Goal: Information Seeking & Learning: Get advice/opinions

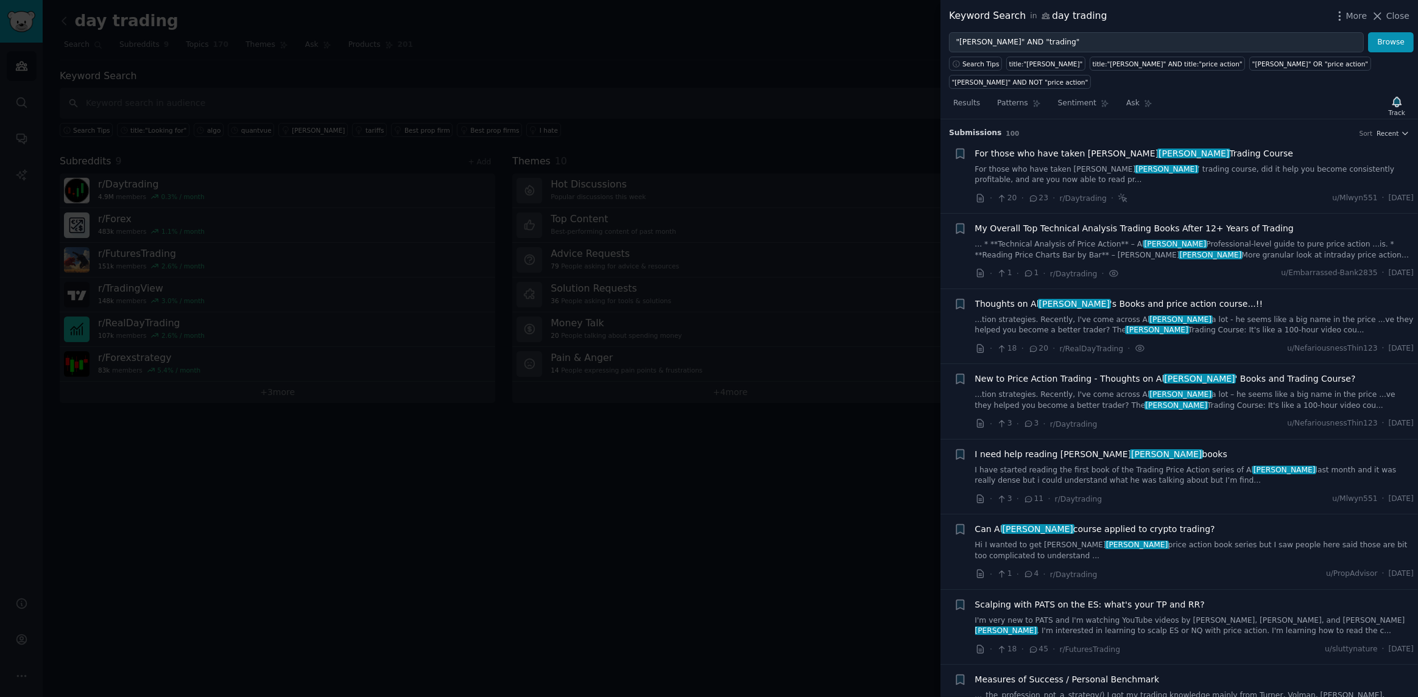
scroll to position [6789, 0]
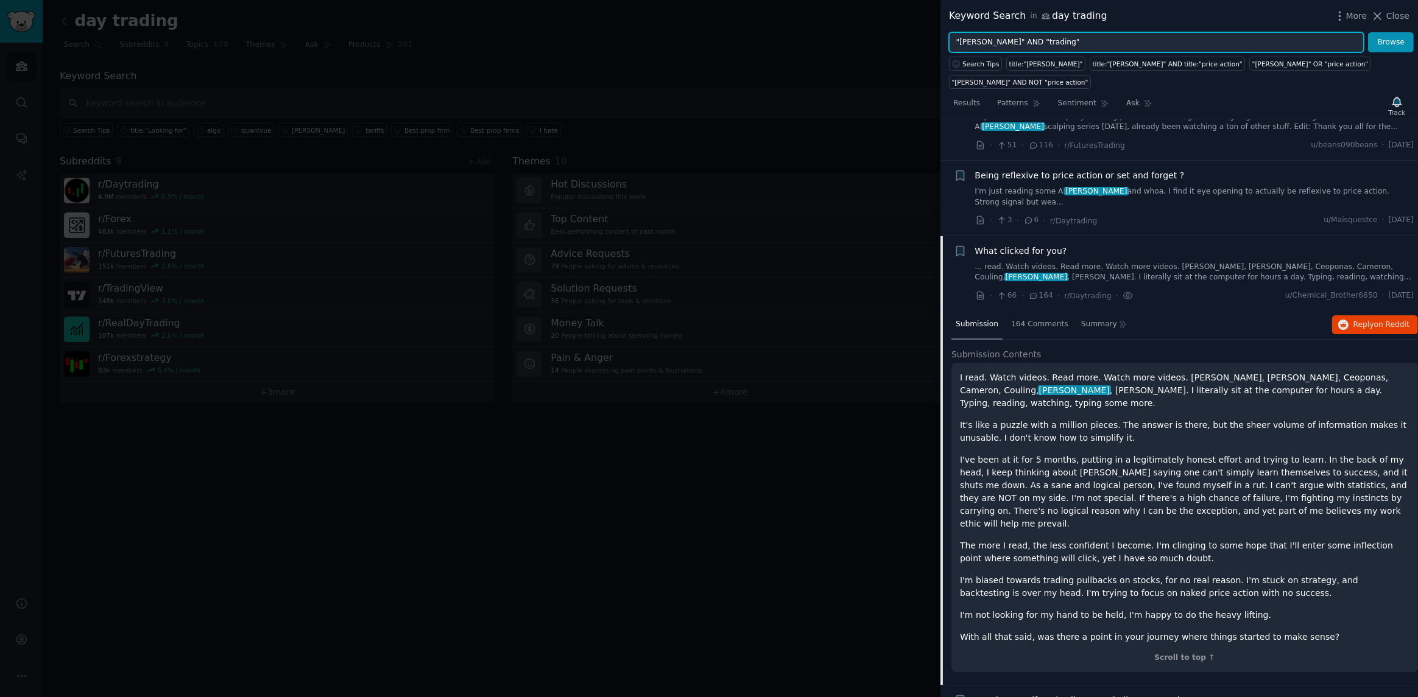
click at [1087, 41] on input ""[PERSON_NAME]" AND "trading"" at bounding box center [1156, 42] width 415 height 21
paste input "LuxAlgo" repaint OR refund OR "backtest"
type input ""LuxAlgo" repaint OR refund OR "backtest""
click at [1391, 46] on button "Browse" at bounding box center [1391, 42] width 46 height 21
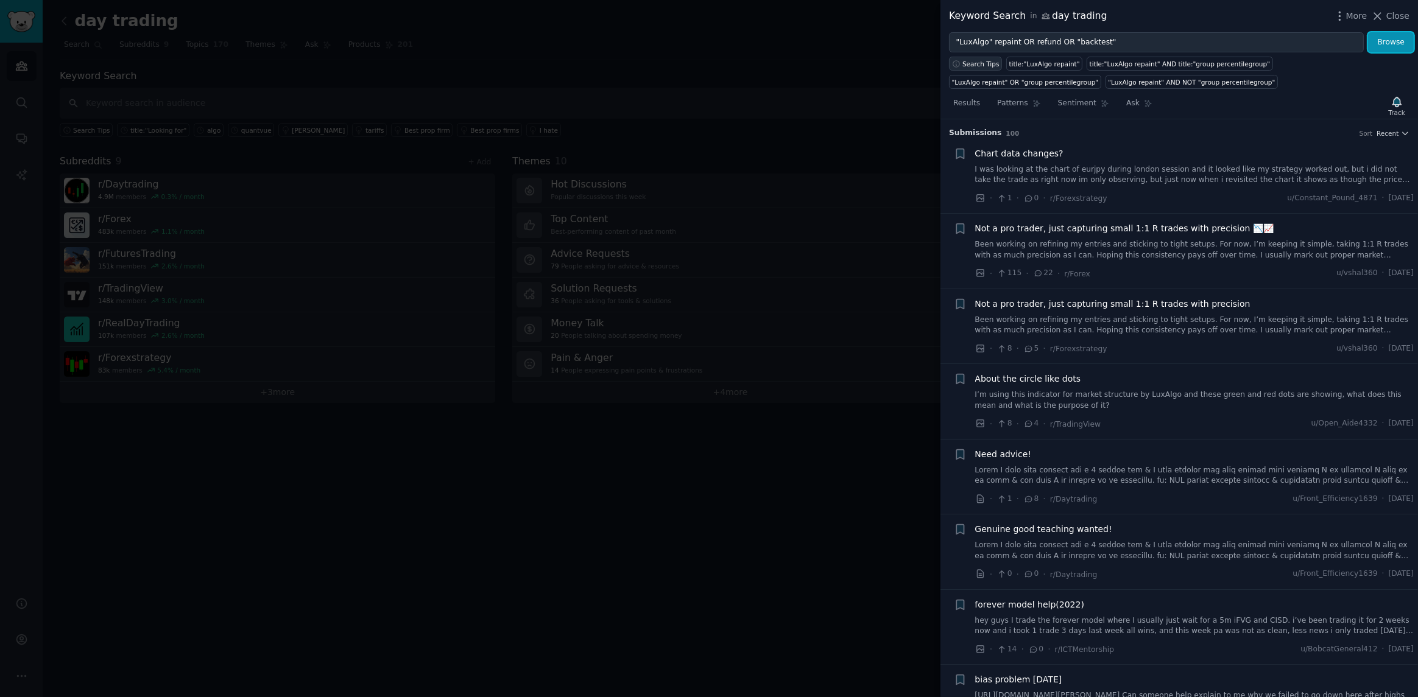
click at [979, 65] on span "Search Tips" at bounding box center [980, 64] width 37 height 9
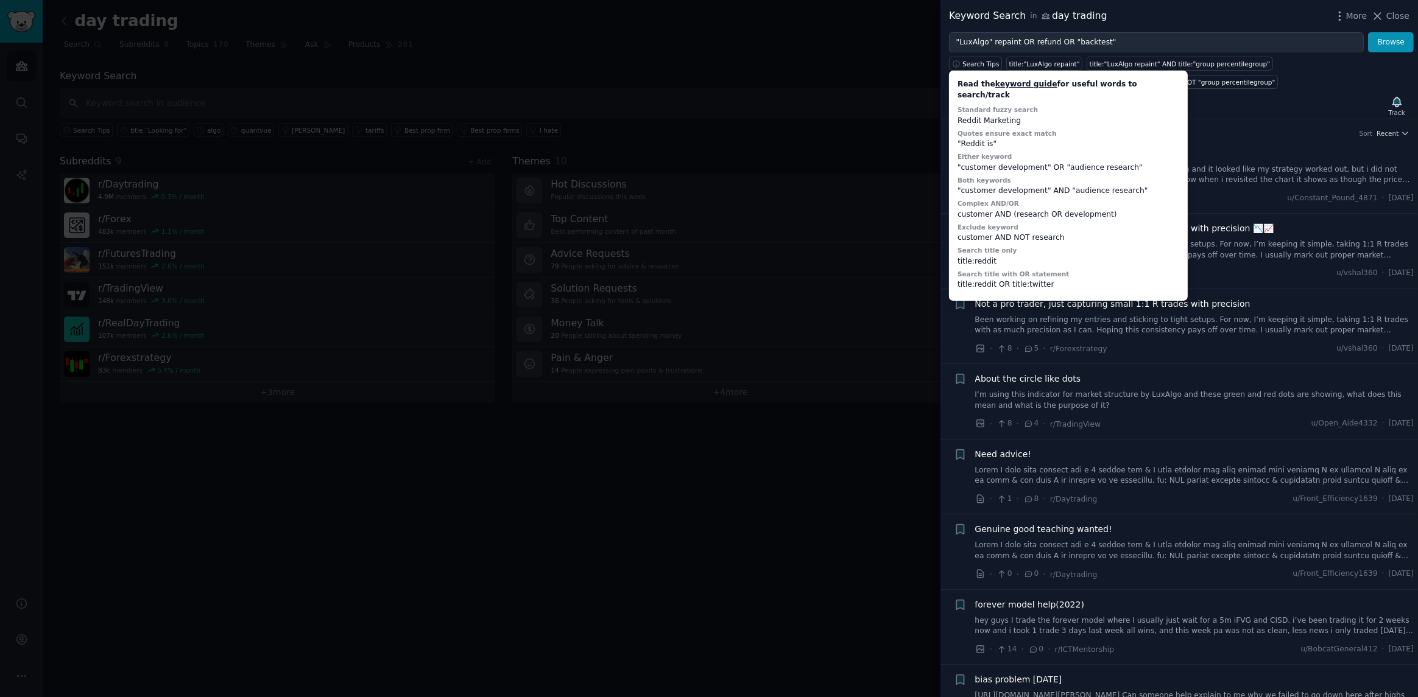
drag, startPoint x: 124, startPoint y: 541, endPoint x: 81, endPoint y: 581, distance: 58.6
click at [125, 541] on div at bounding box center [709, 348] width 1418 height 697
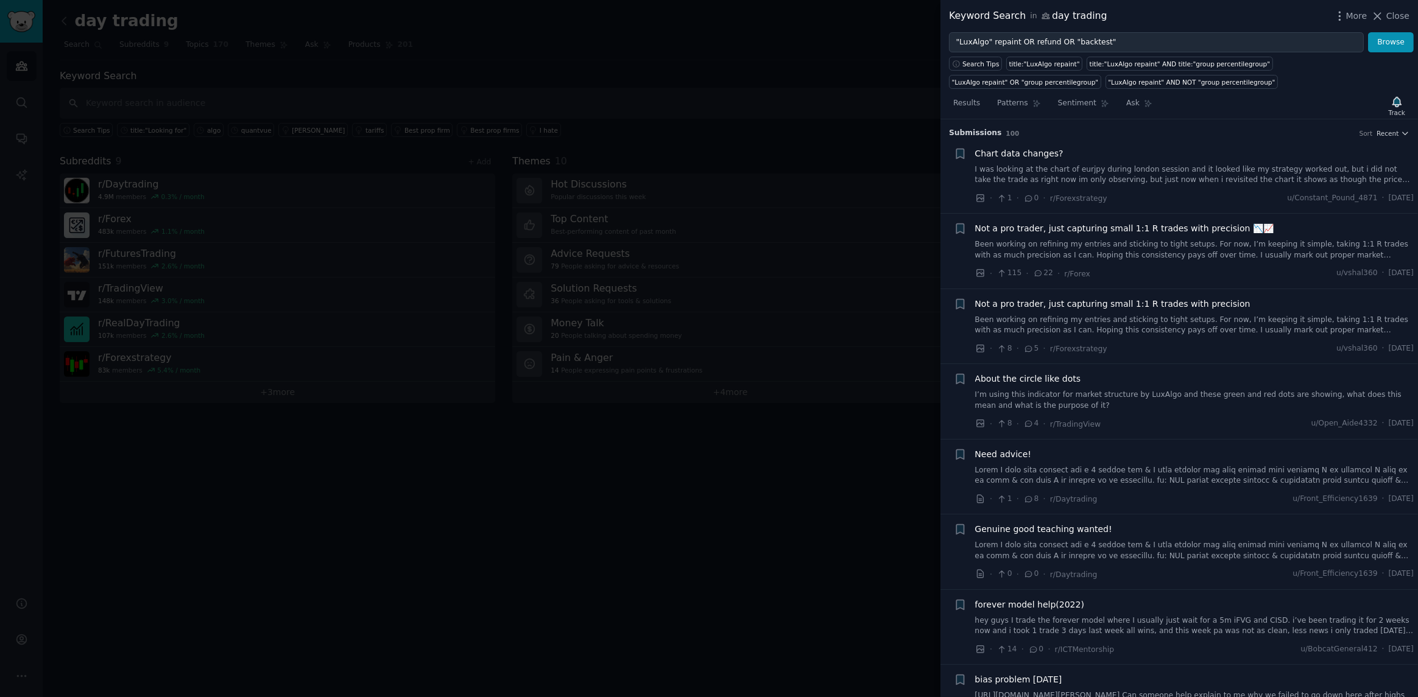
click at [15, 678] on div at bounding box center [709, 348] width 1418 height 697
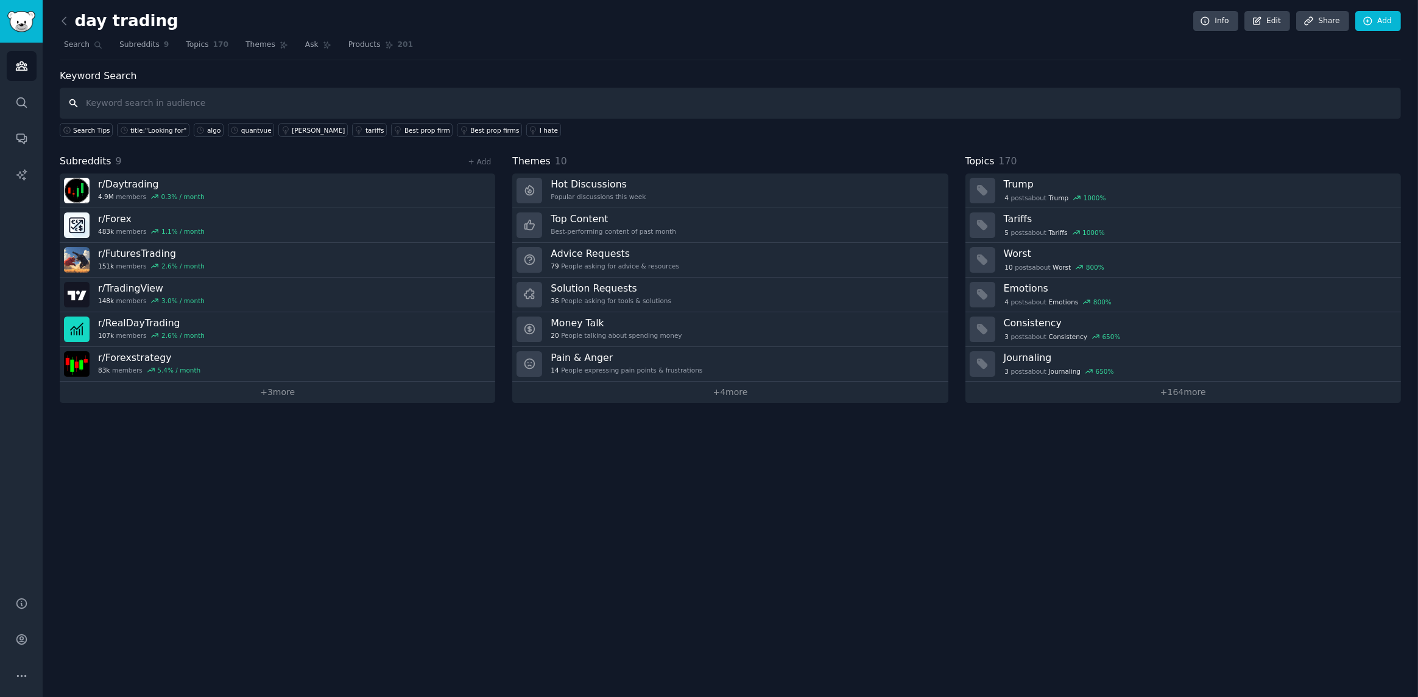
click at [15, 678] on icon "Sidebar" at bounding box center [21, 676] width 13 height 13
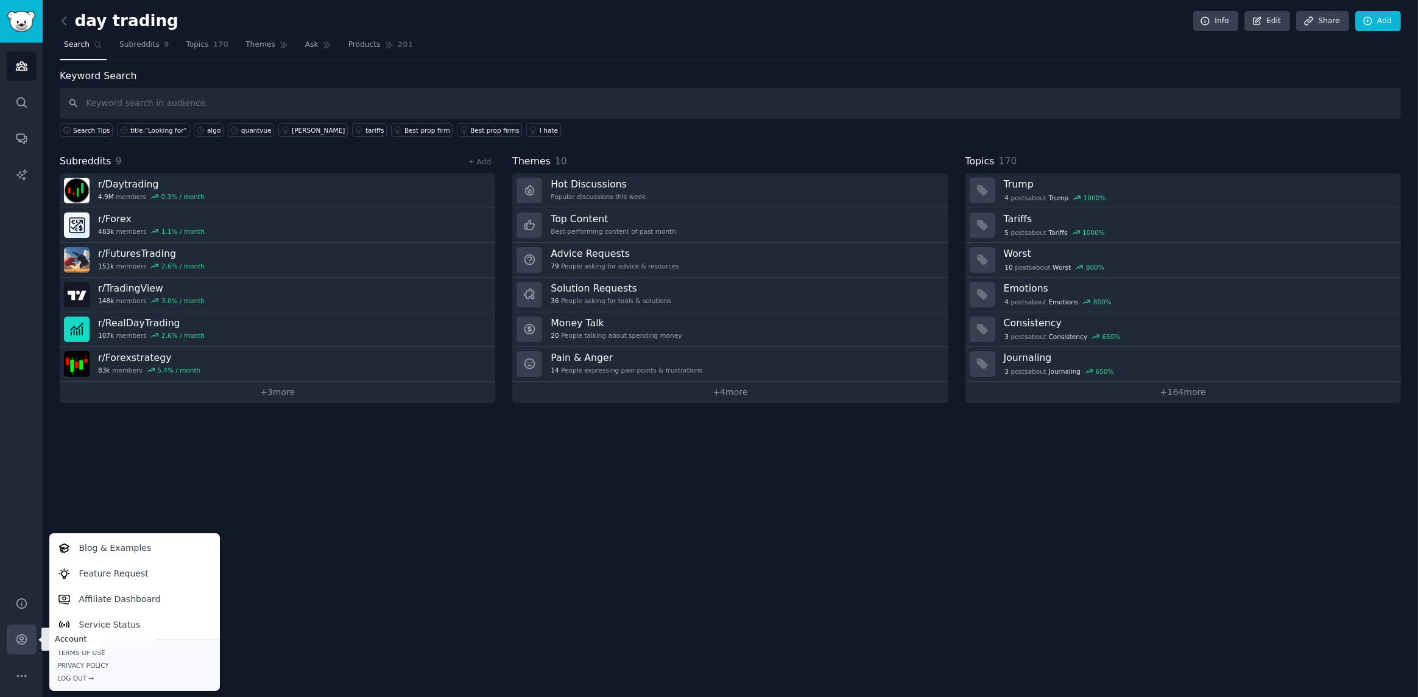
click at [20, 632] on link "Account" at bounding box center [22, 640] width 30 height 30
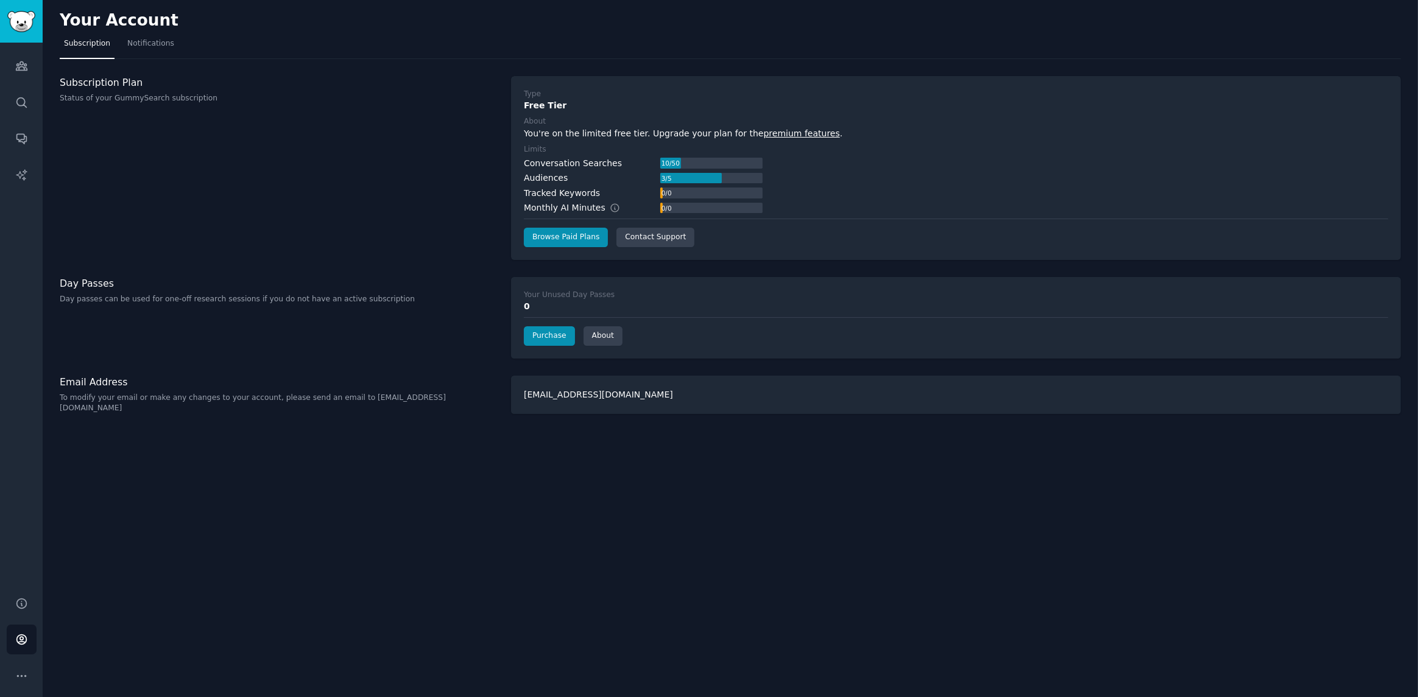
click at [171, 46] on nav "Subscription Notifications" at bounding box center [730, 46] width 1341 height 25
click at [153, 48] on span "Notifications" at bounding box center [150, 43] width 47 height 11
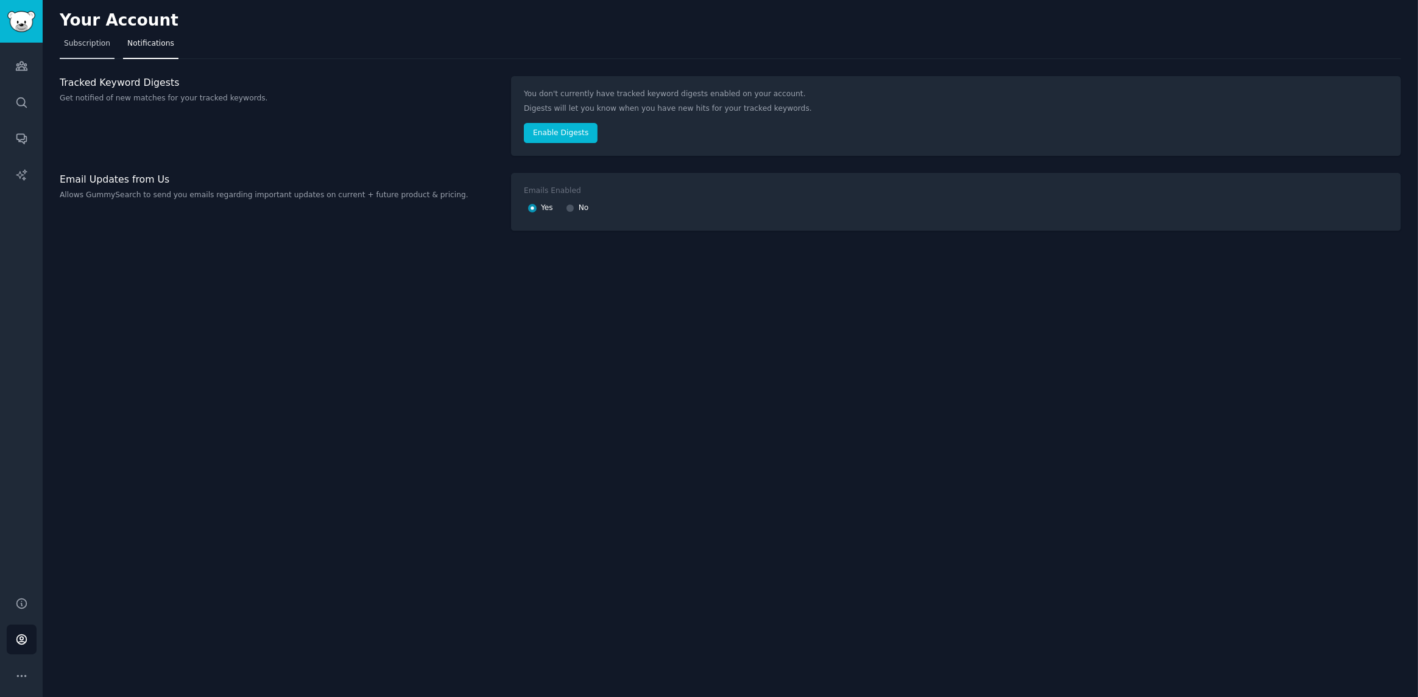
click at [82, 52] on link "Subscription" at bounding box center [87, 46] width 55 height 25
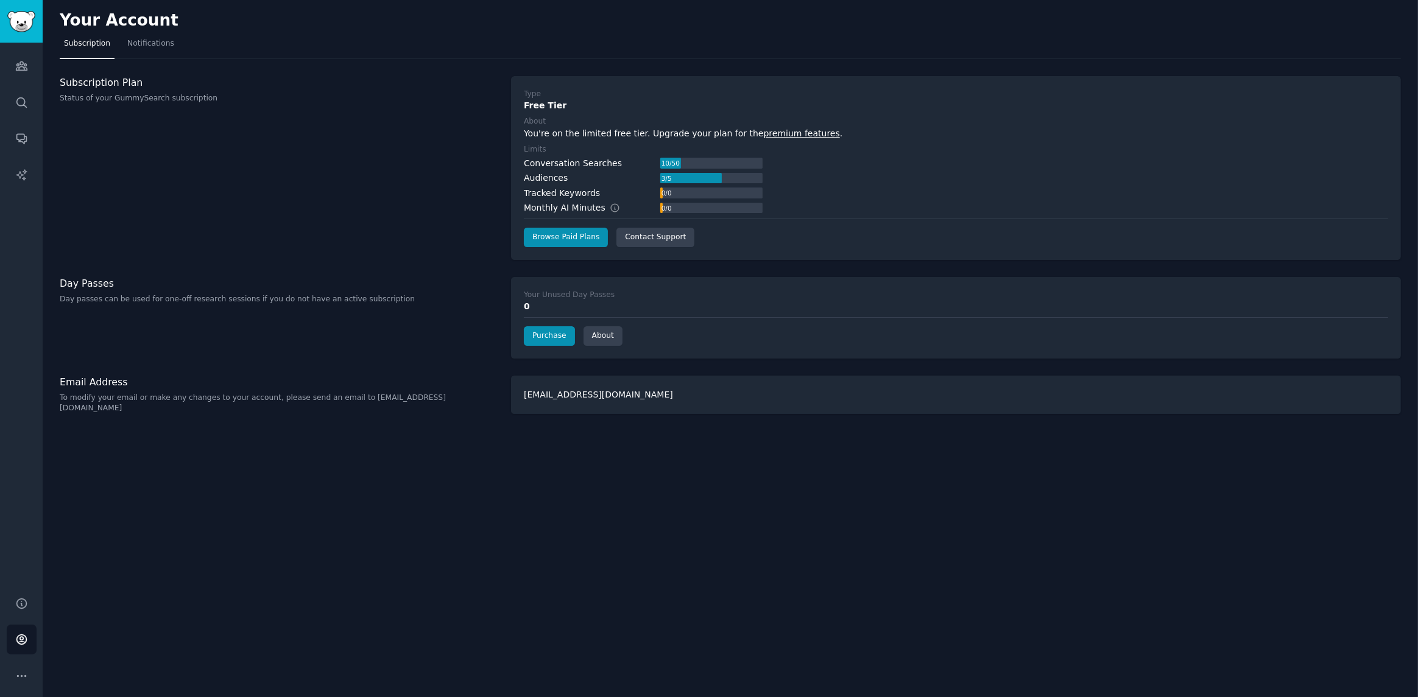
click at [27, 622] on div "Help Account More" at bounding box center [21, 639] width 43 height 115
click at [25, 610] on icon "Sidebar" at bounding box center [21, 604] width 13 height 13
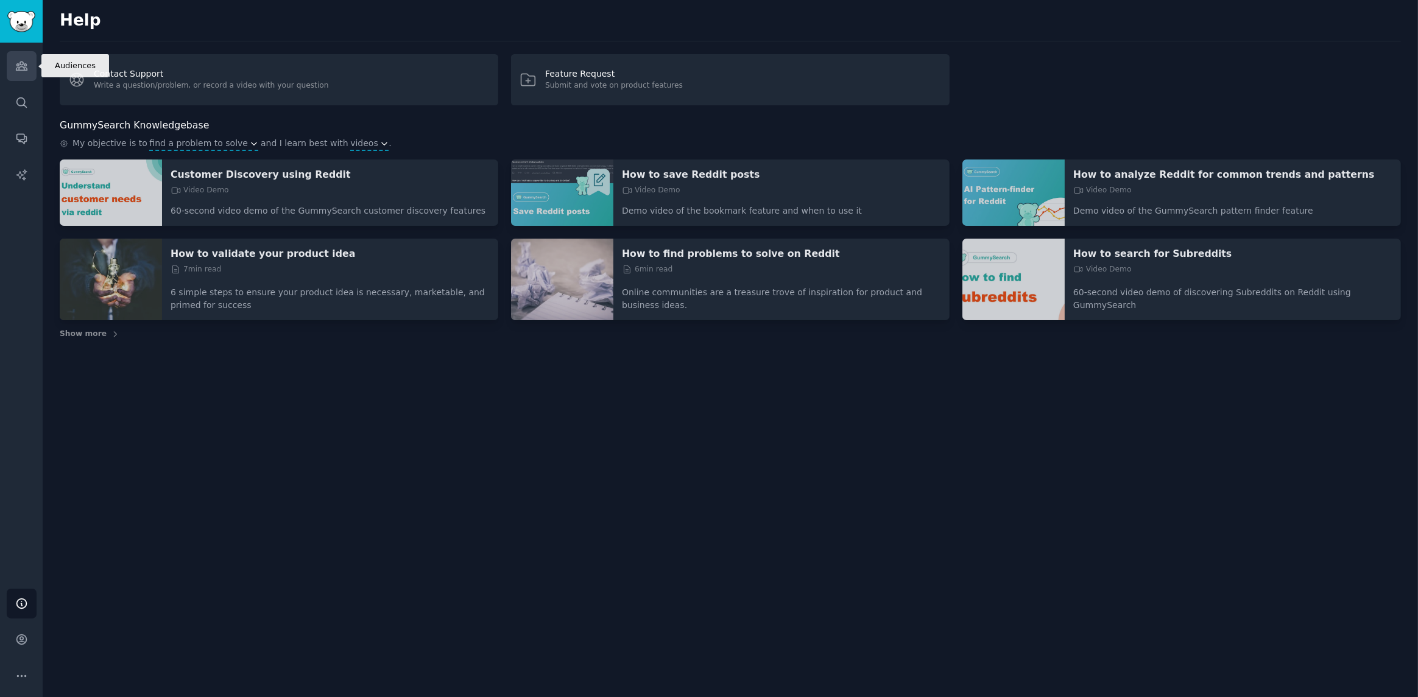
click at [21, 61] on icon "Sidebar" at bounding box center [21, 66] width 13 height 13
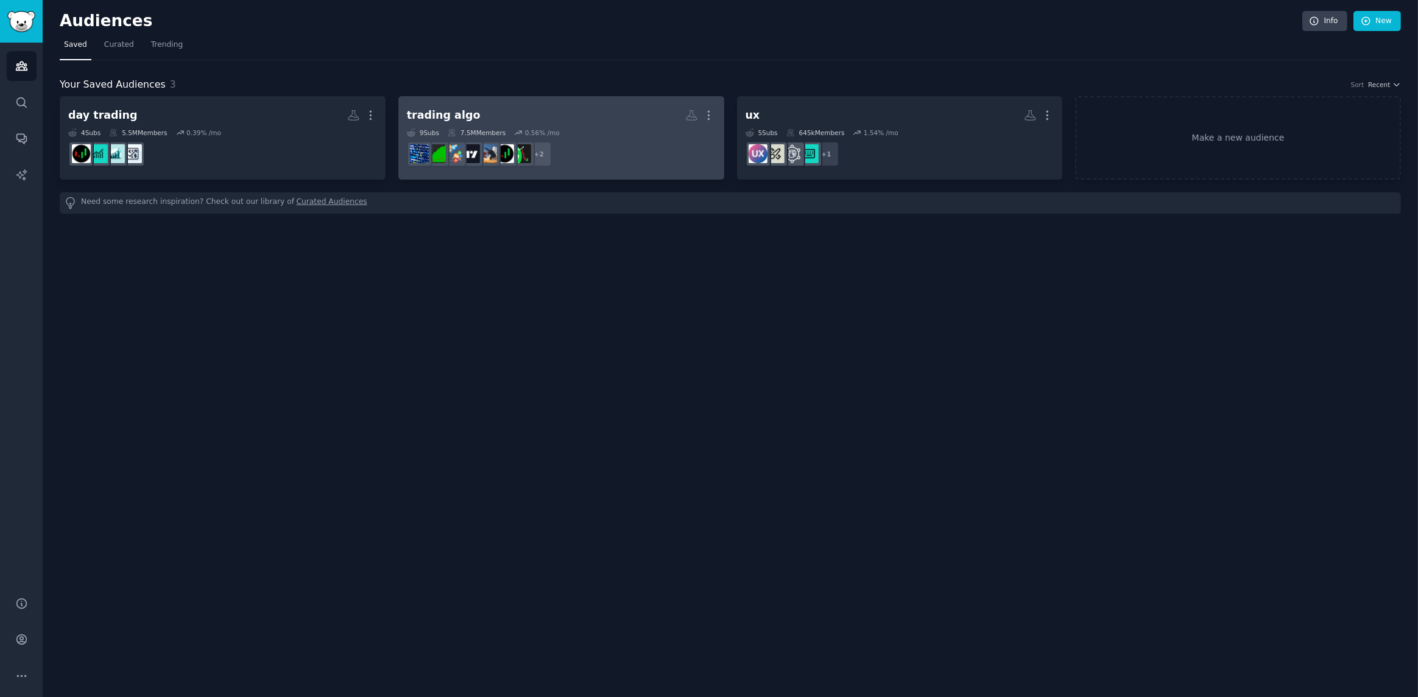
click at [659, 152] on dd "r/quant, r/AlgoTradingFXCM + 2" at bounding box center [561, 154] width 309 height 34
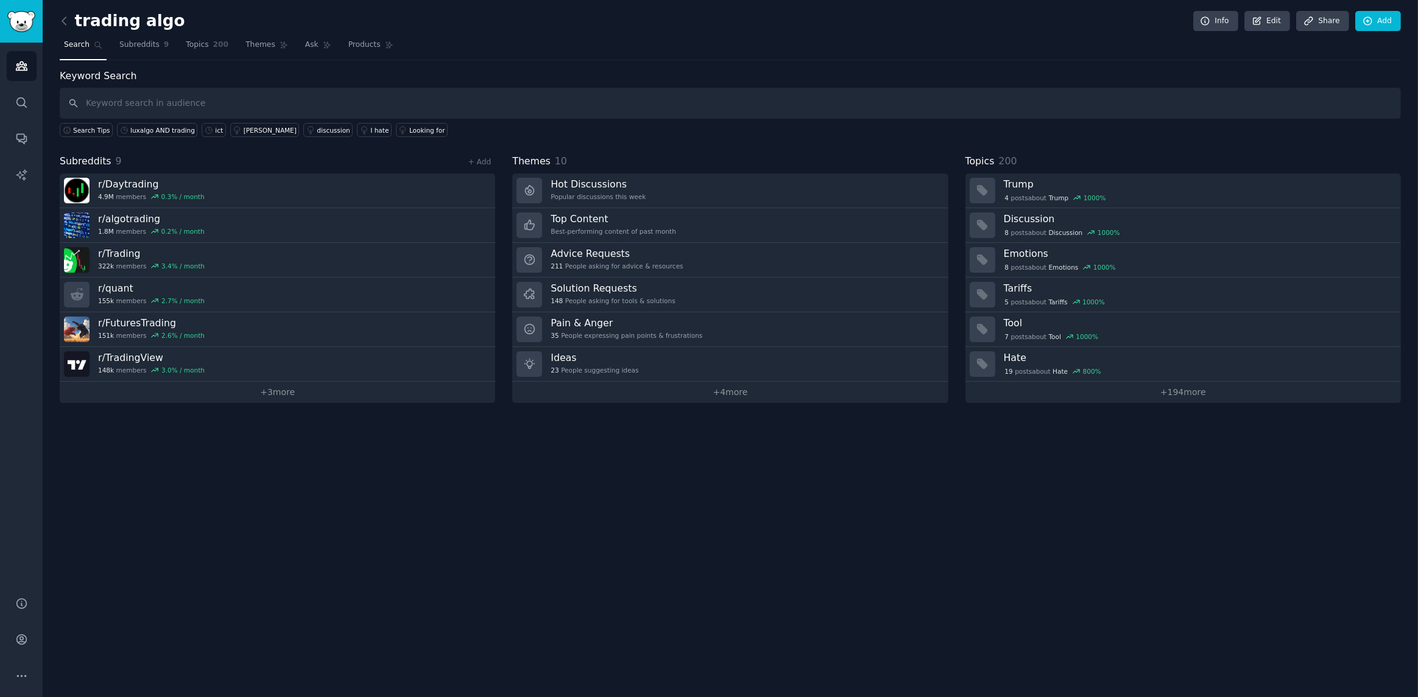
click at [343, 99] on input "text" at bounding box center [730, 103] width 1341 height 31
click at [286, 104] on input ""LuxAlgo" repaint OR refund OR "backtest"" at bounding box center [730, 103] width 1341 height 31
paste input "text"
click at [210, 107] on input ""LuxAlgo"" at bounding box center [730, 103] width 1341 height 31
paste input "("works" OR scam OR "worth it")"
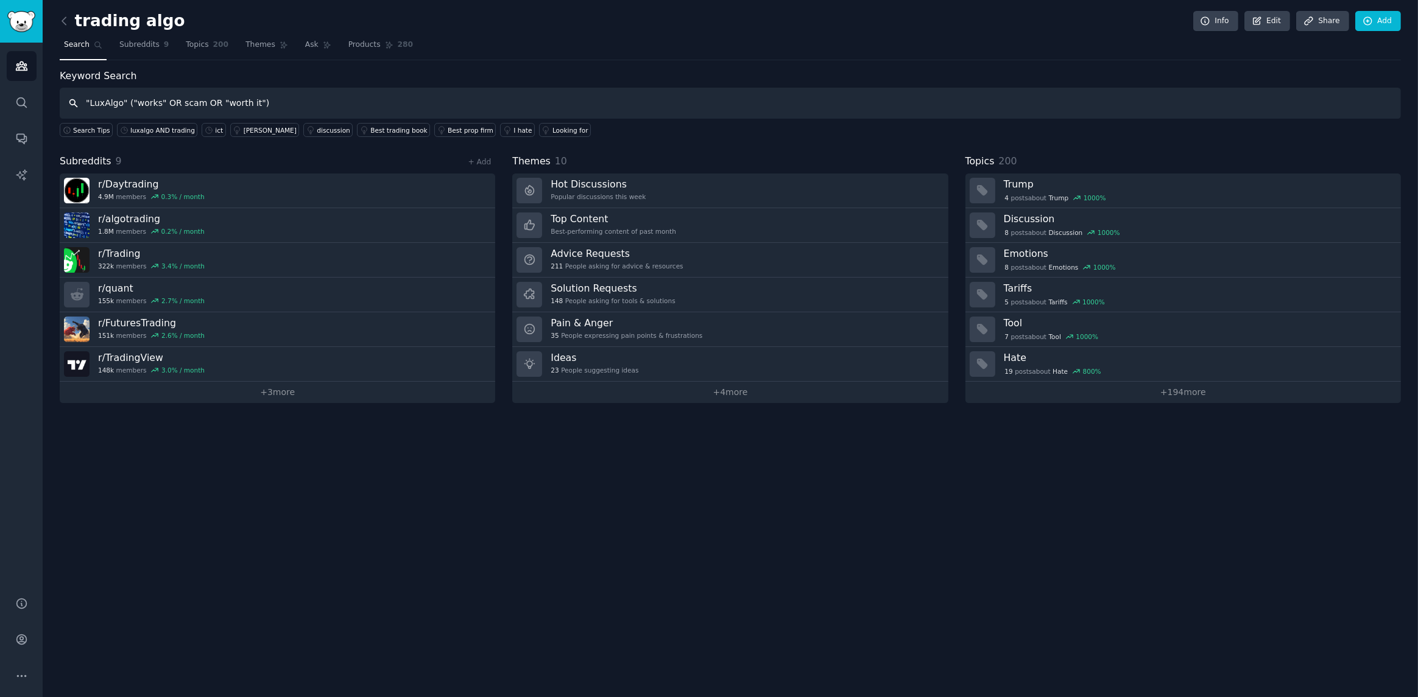
type input ""LuxAlgo" ("works" OR scam OR "worth it")"
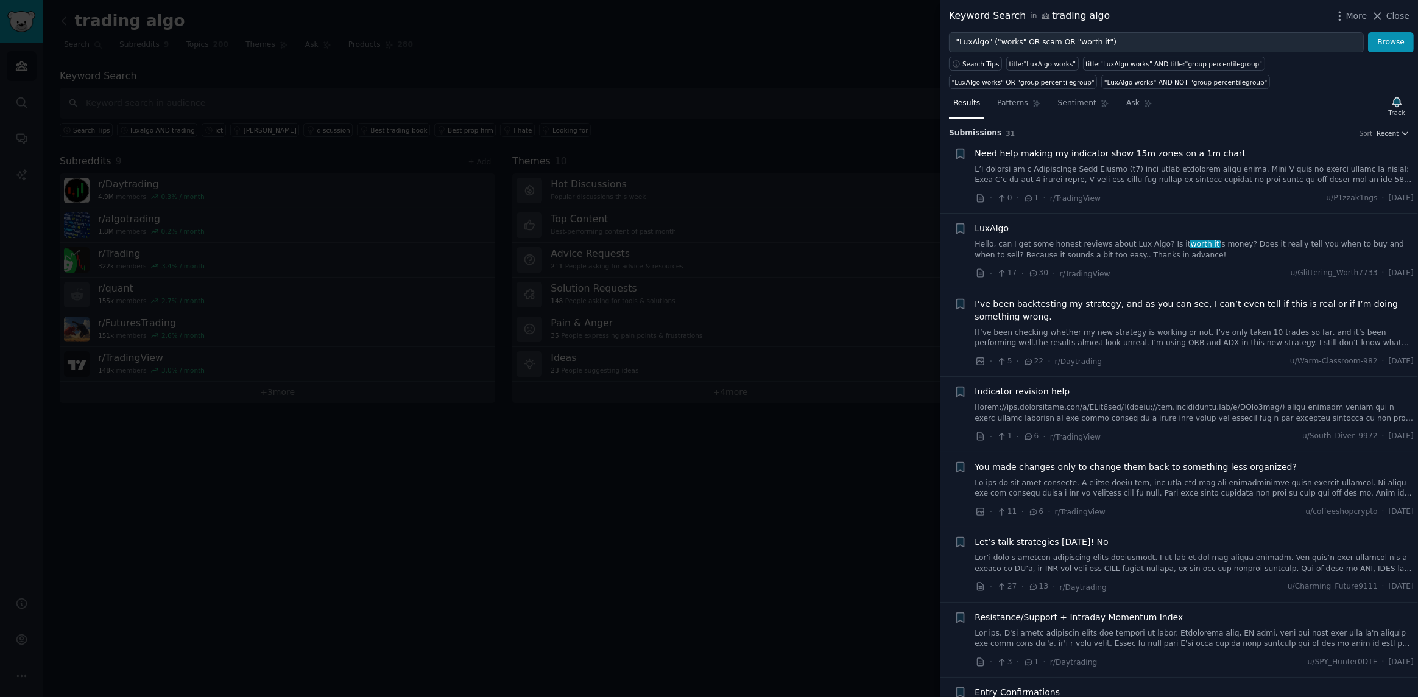
click at [1089, 252] on link "Hello, can I get some honest reviews about Lux Algo? Is it worth it 's money? D…" at bounding box center [1194, 249] width 439 height 21
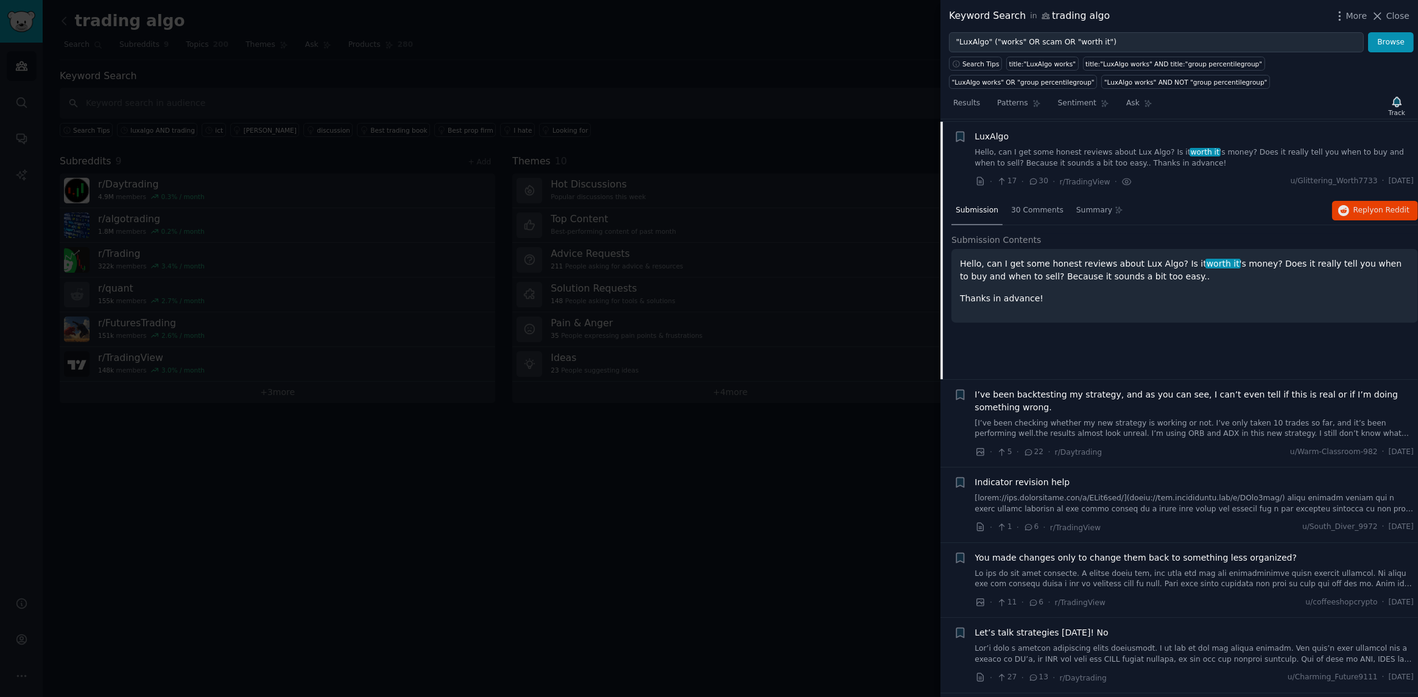
scroll to position [94, 0]
click at [1391, 210] on span "on Reddit" at bounding box center [1391, 207] width 35 height 9
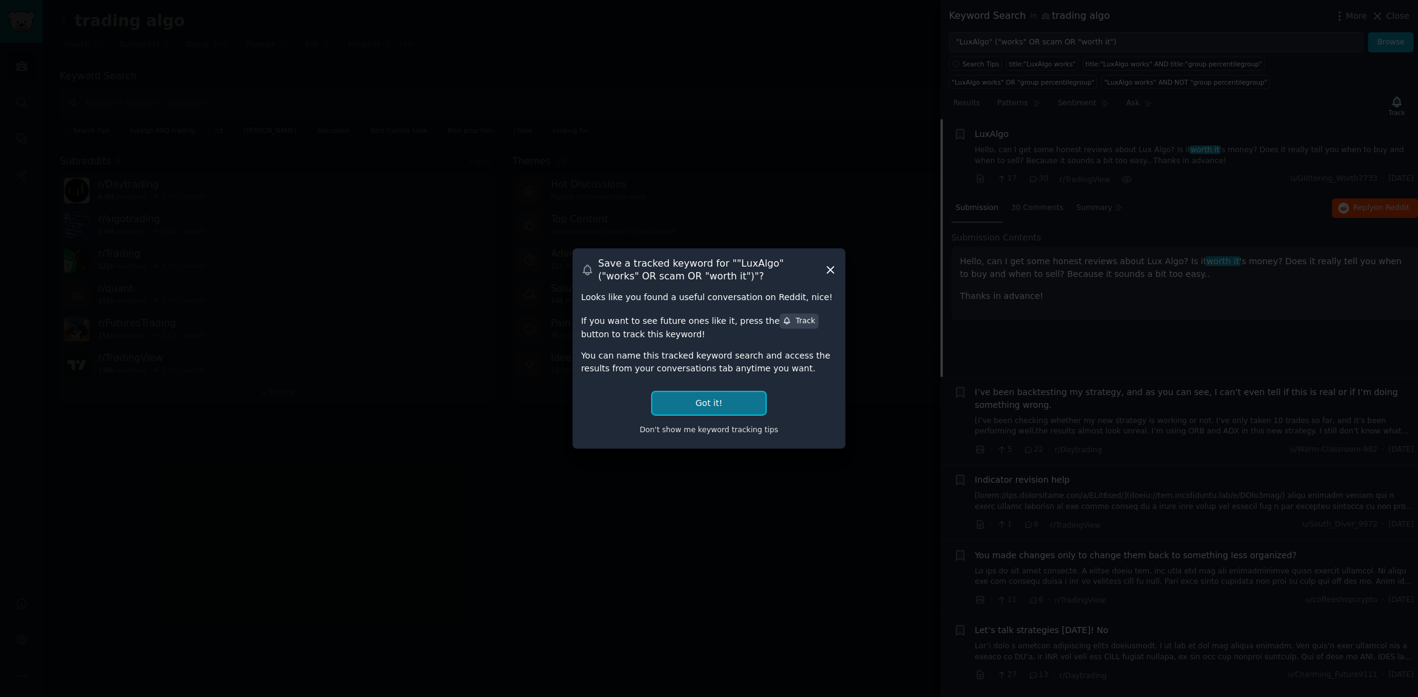
click at [707, 408] on button "Got it!" at bounding box center [708, 403] width 113 height 23
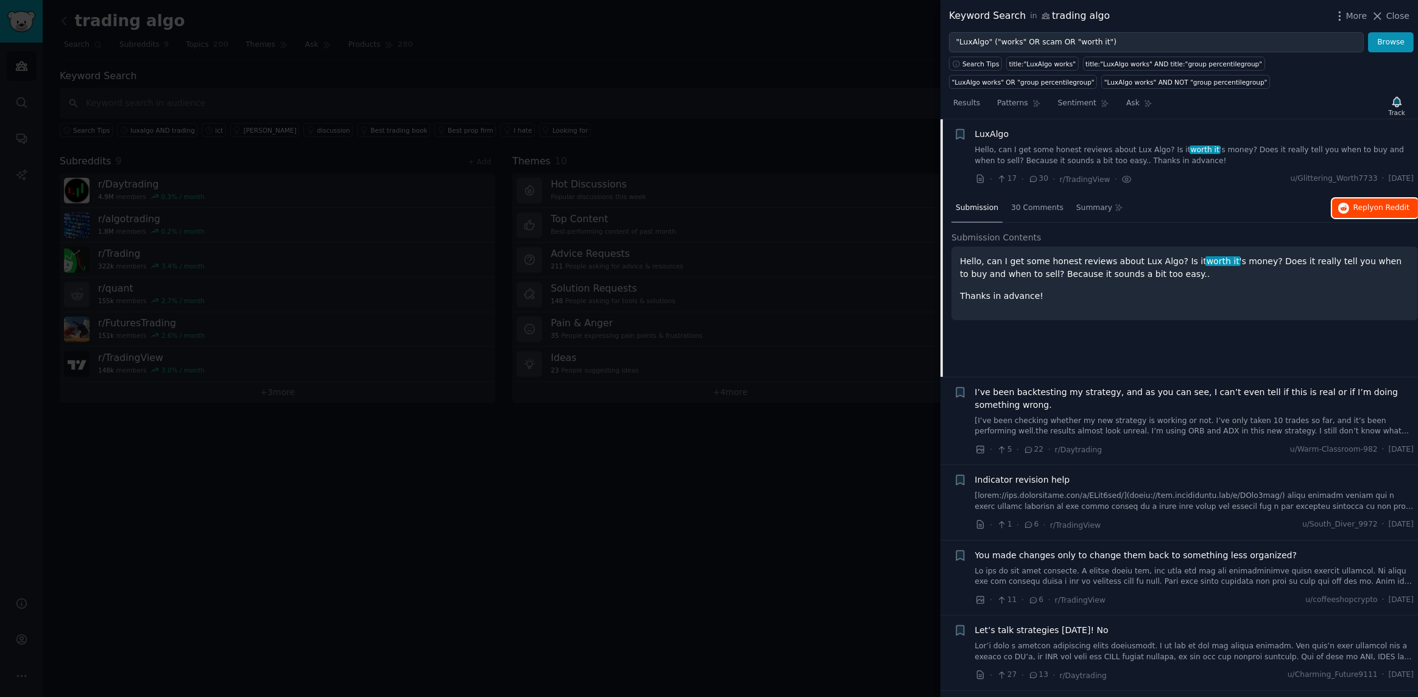
click at [1346, 209] on icon "button" at bounding box center [1343, 208] width 11 height 11
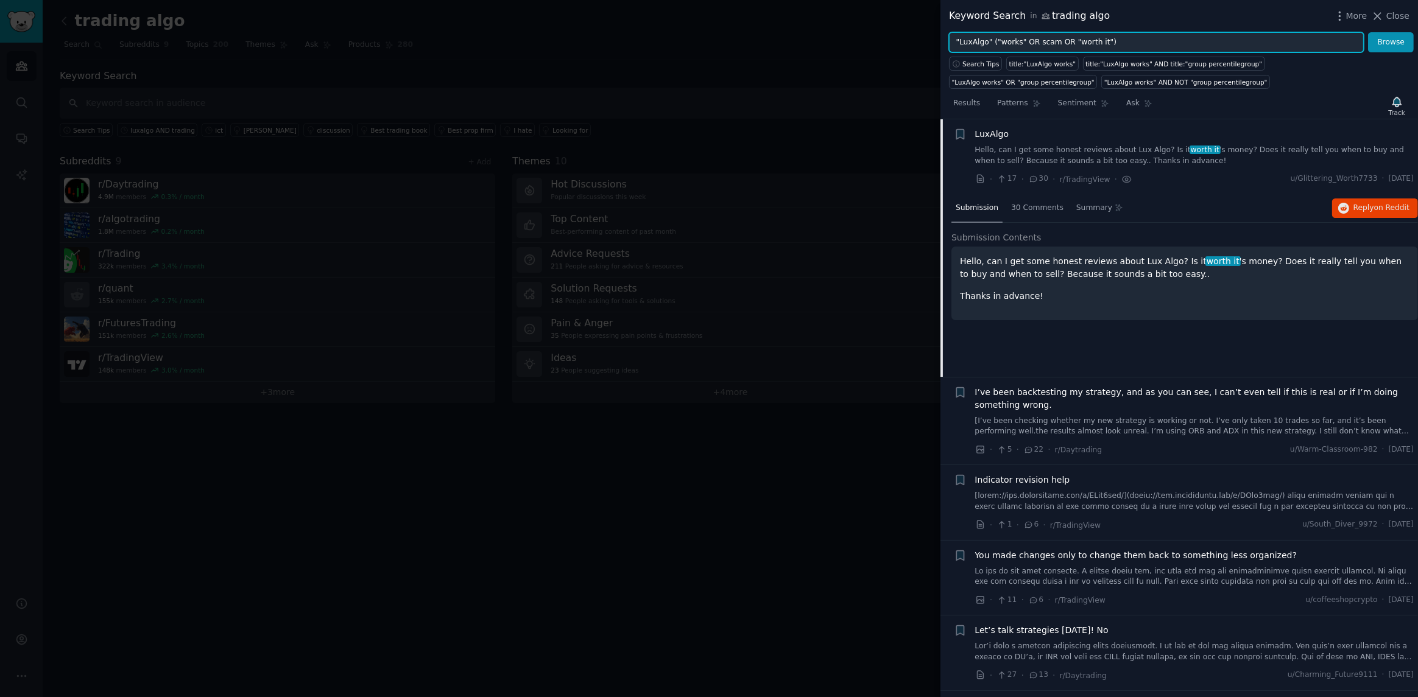
drag, startPoint x: 986, startPoint y: 43, endPoint x: 961, endPoint y: 42, distance: 25.0
click at [961, 42] on input ""LuxAlgo" ("works" OR scam OR "worth it")" at bounding box center [1156, 42] width 415 height 21
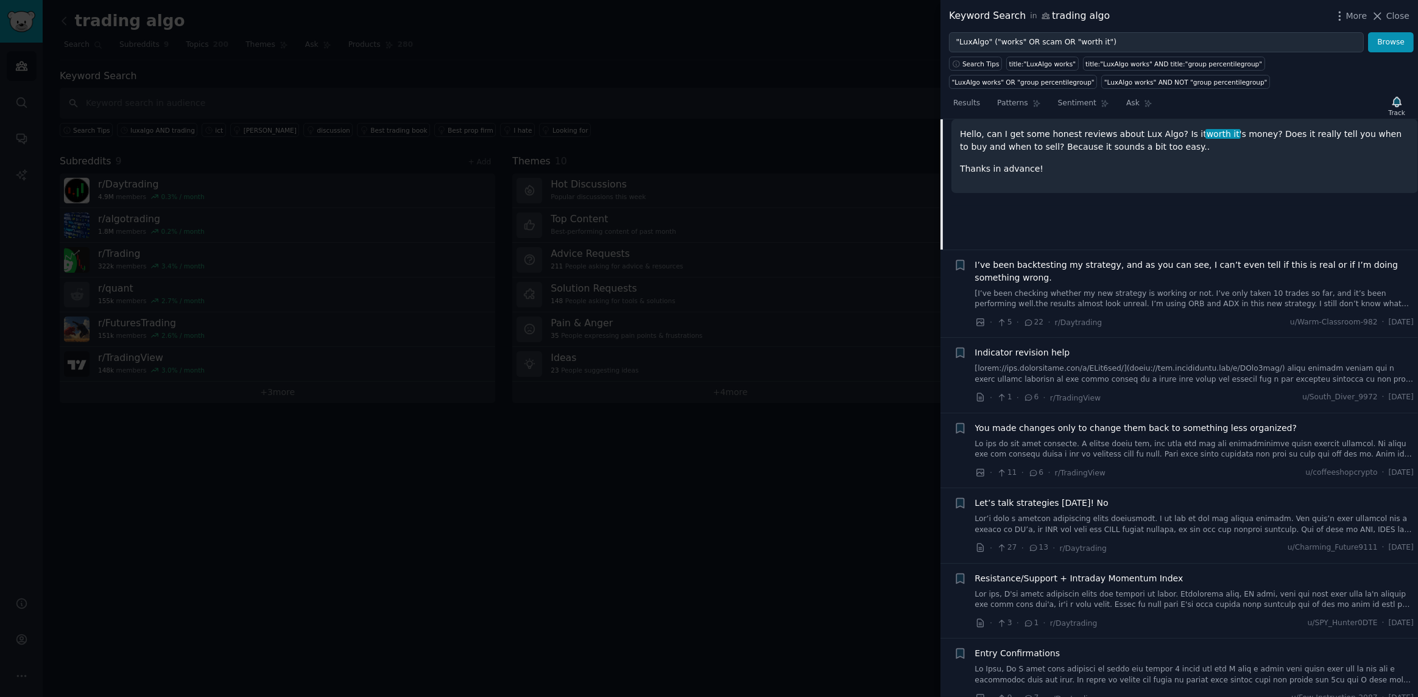
scroll to position [244, 0]
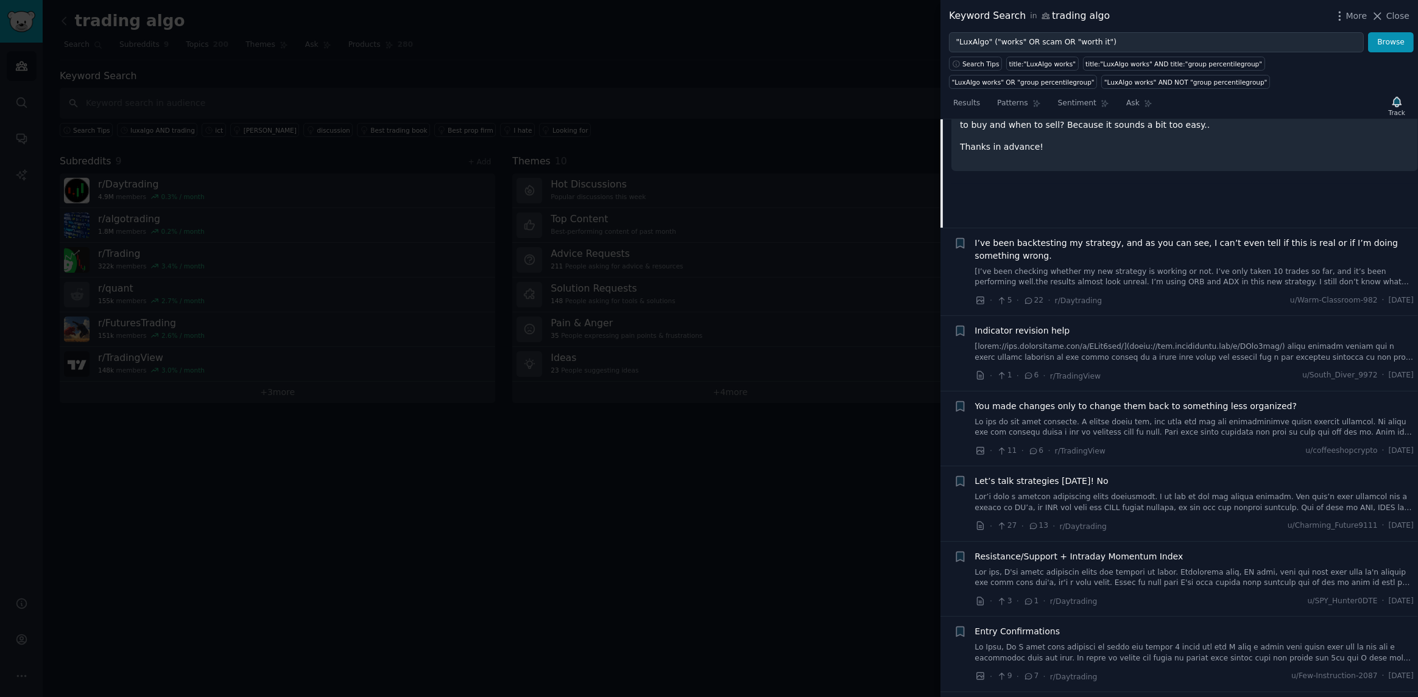
click at [1149, 249] on span "I’ve been backtesting my strategy, and as you can see, I can’t even tell if thi…" at bounding box center [1194, 250] width 439 height 26
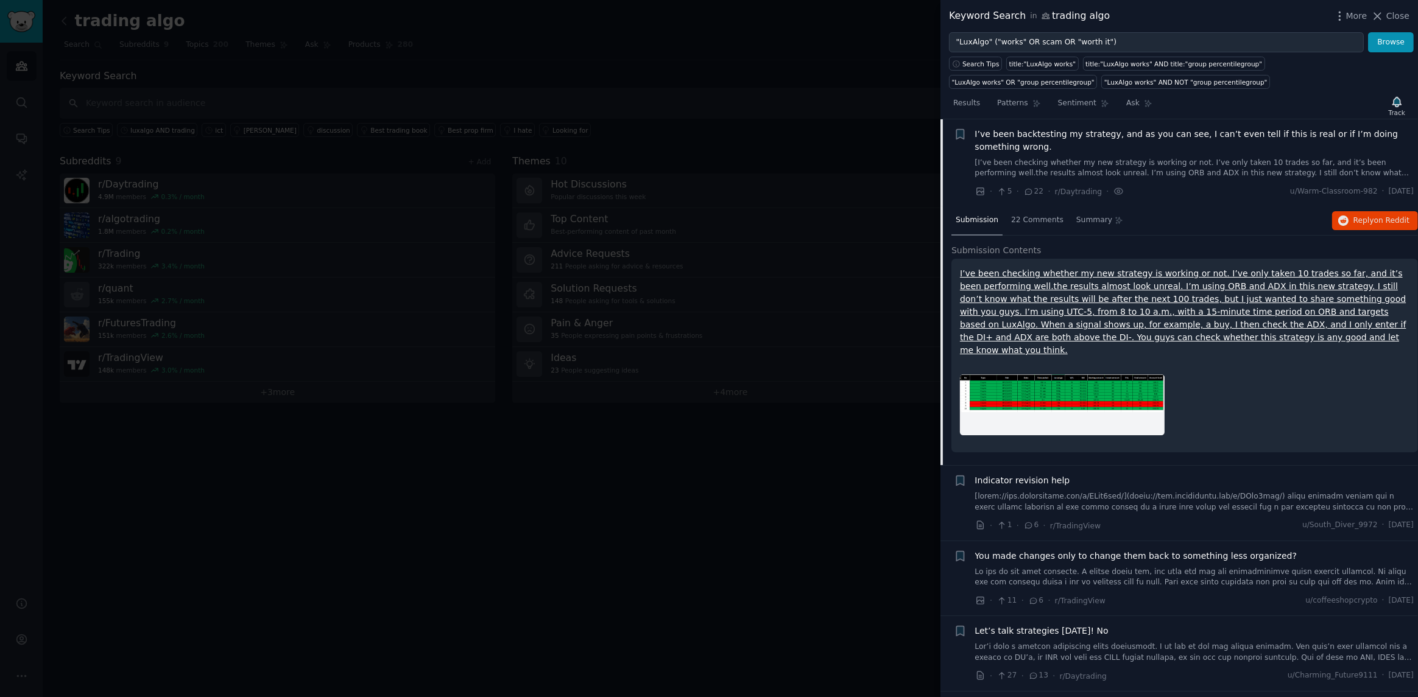
scroll to position [169, 0]
click at [1365, 221] on span "Reply on Reddit" at bounding box center [1382, 221] width 56 height 11
